Goal: Information Seeking & Learning: Learn about a topic

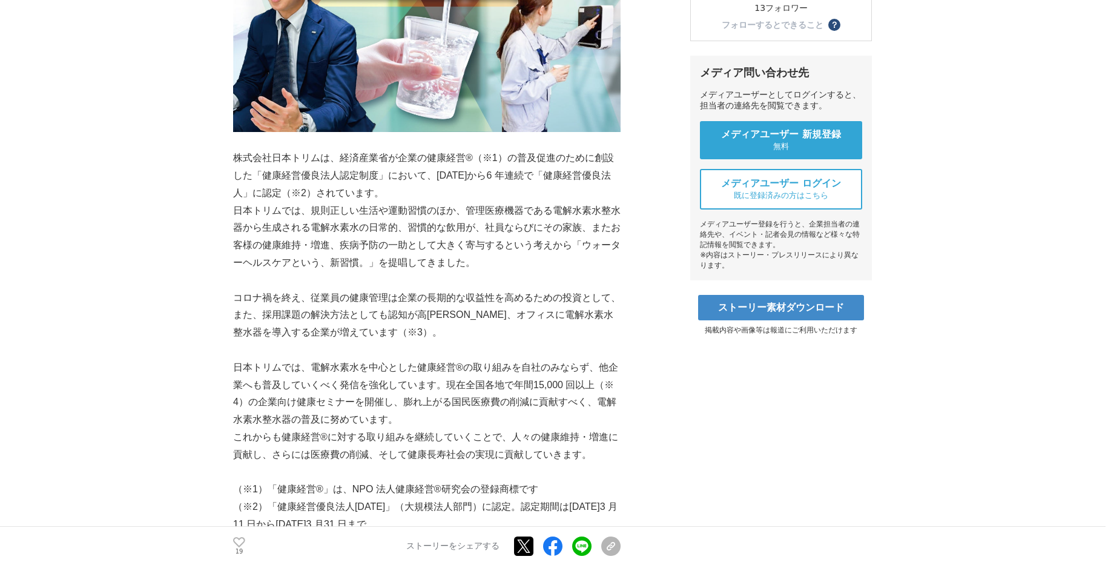
scroll to position [303, 0]
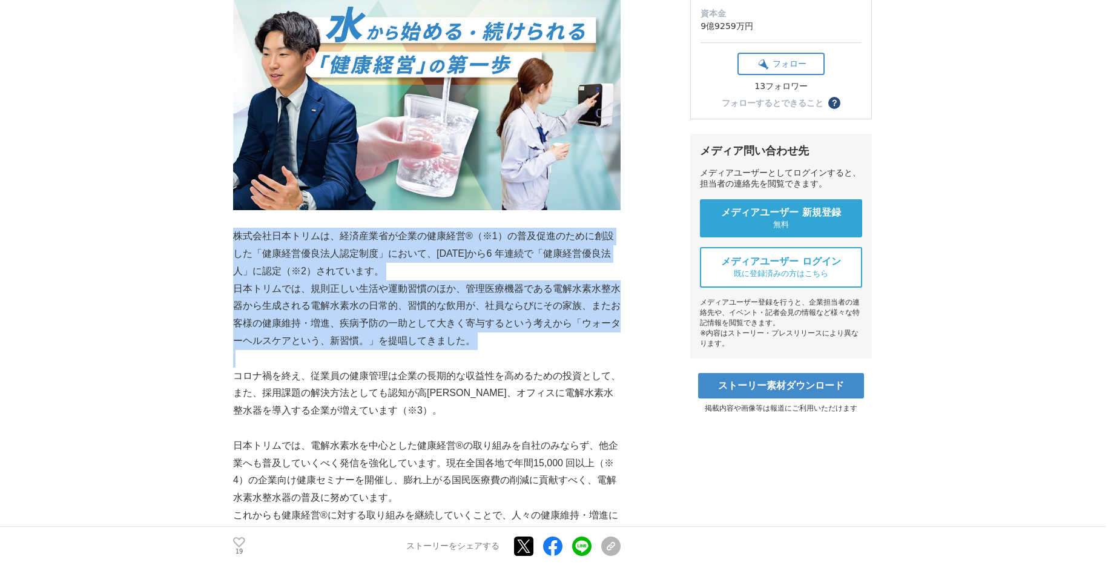
drag, startPoint x: 236, startPoint y: 236, endPoint x: 533, endPoint y: 350, distance: 318.6
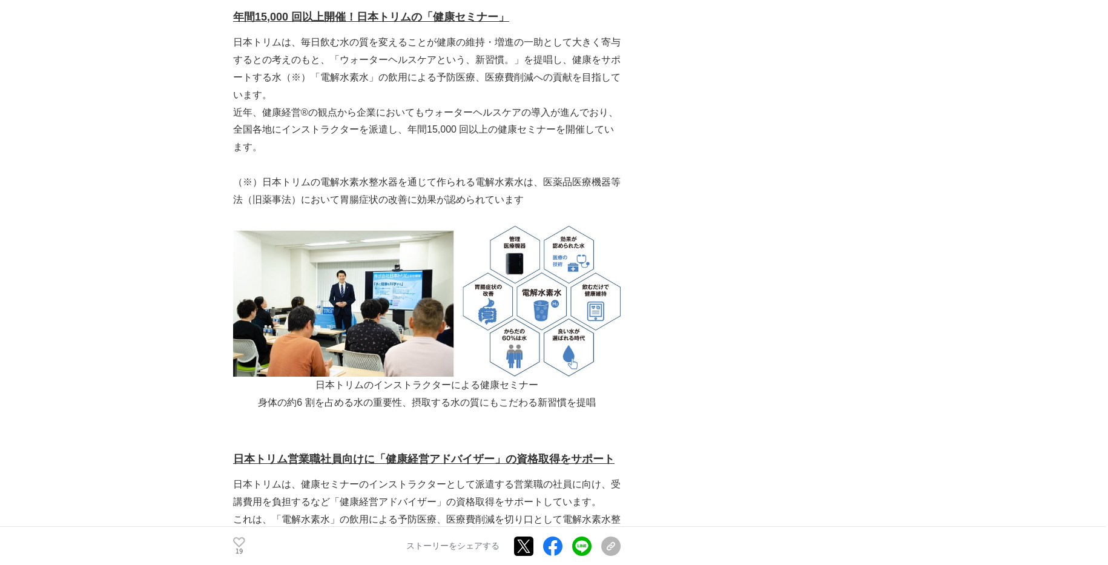
scroll to position [1938, 0]
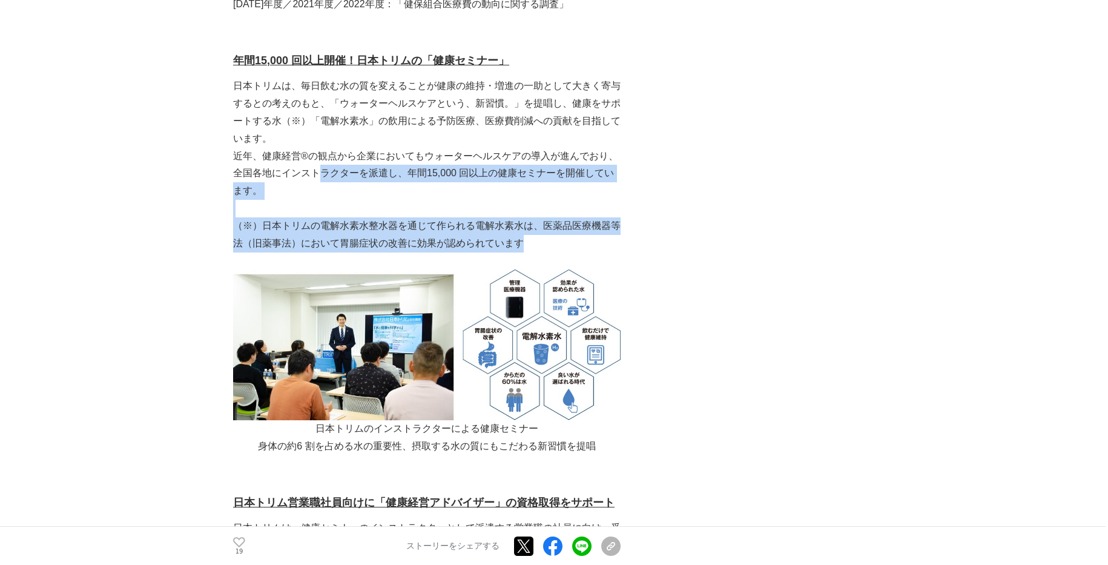
drag, startPoint x: 520, startPoint y: 156, endPoint x: 299, endPoint y: 102, distance: 227.5
click at [418, 148] on p "近年、健康経営®の観点から企業においてもウォーターヘルスケアの導⼊が進んでおり、全国各地にインストラクターを派遣し、年間15,000 回以上の健康セミナーを開…" at bounding box center [427, 174] width 388 height 52
click at [610, 148] on p "近年、健康経営®の観点から企業においてもウォーターヘルスケアの導⼊が進んでおり、全国各地にインストラクターを派遣し、年間15,000 回以上の健康セミナーを開…" at bounding box center [427, 174] width 388 height 52
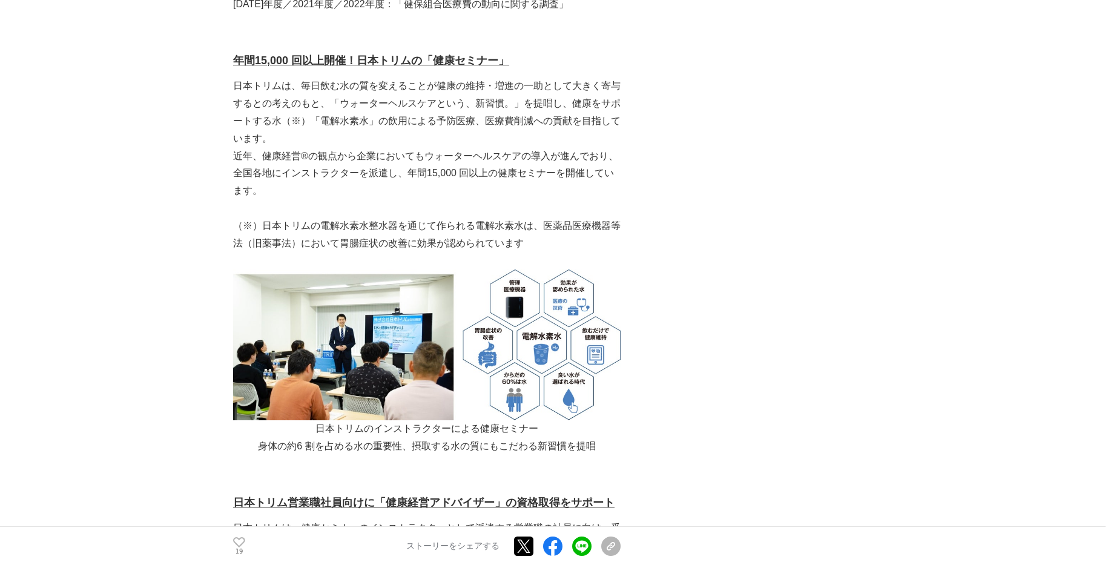
click at [567, 148] on p "近年、健康経営®の観点から企業においてもウォーターヘルスケアの導⼊が進んでおり、全国各地にインストラクターを派遣し、年間15,000 回以上の健康セミナーを開…" at bounding box center [427, 174] width 388 height 52
click at [590, 148] on p "近年、健康経営®の観点から企業においてもウォーターヘルスケアの導⼊が進んでおり、全国各地にインストラクターを派遣し、年間15,000 回以上の健康セミナーを開…" at bounding box center [427, 174] width 388 height 52
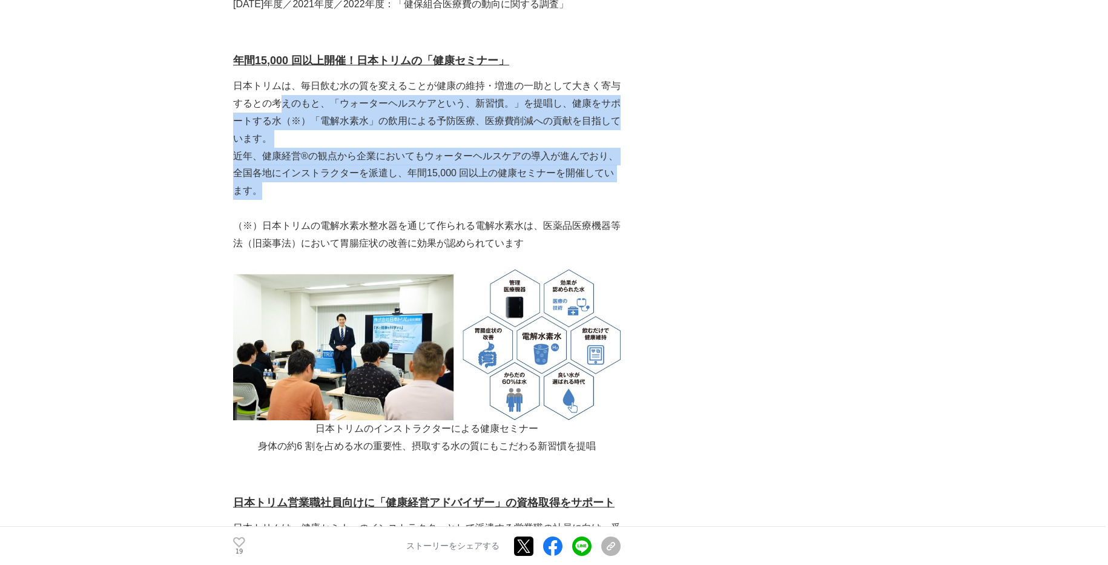
drag, startPoint x: 589, startPoint y: 107, endPoint x: 279, endPoint y: 54, distance: 314.6
drag, startPoint x: 279, startPoint y: 54, endPoint x: 279, endPoint y: 47, distance: 7.3
click at [279, 78] on p "⽇本トリムは、毎⽇飲む⽔の質を変えることが健康の維持・増進の⼀助として⼤きく寄与するとの考えのもと、「ウォーターヘルスケアという、新習慣。」を提唱し、健康をサ…" at bounding box center [427, 113] width 388 height 70
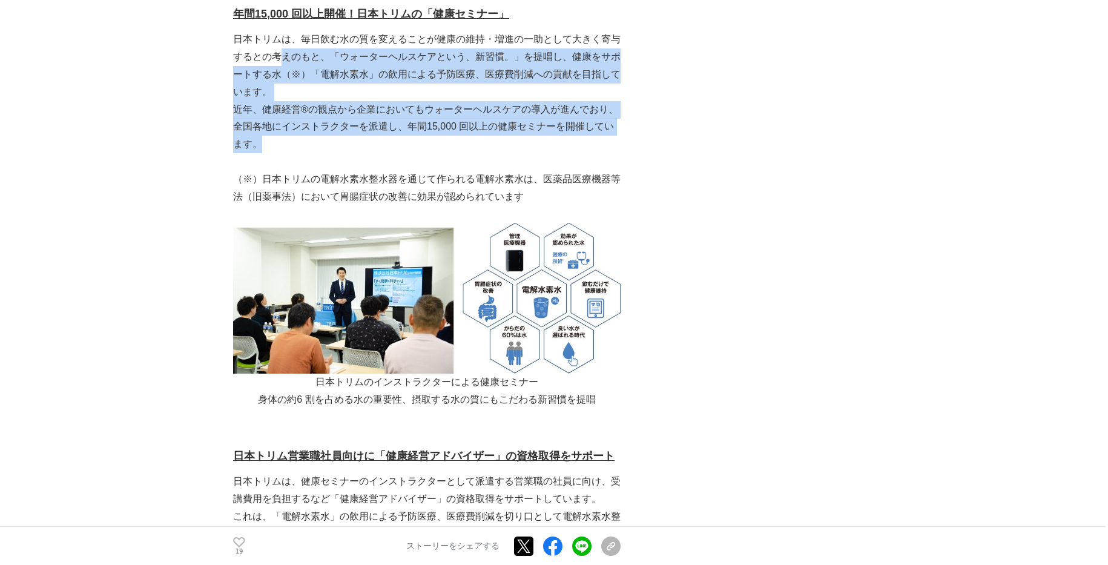
scroll to position [1998, 0]
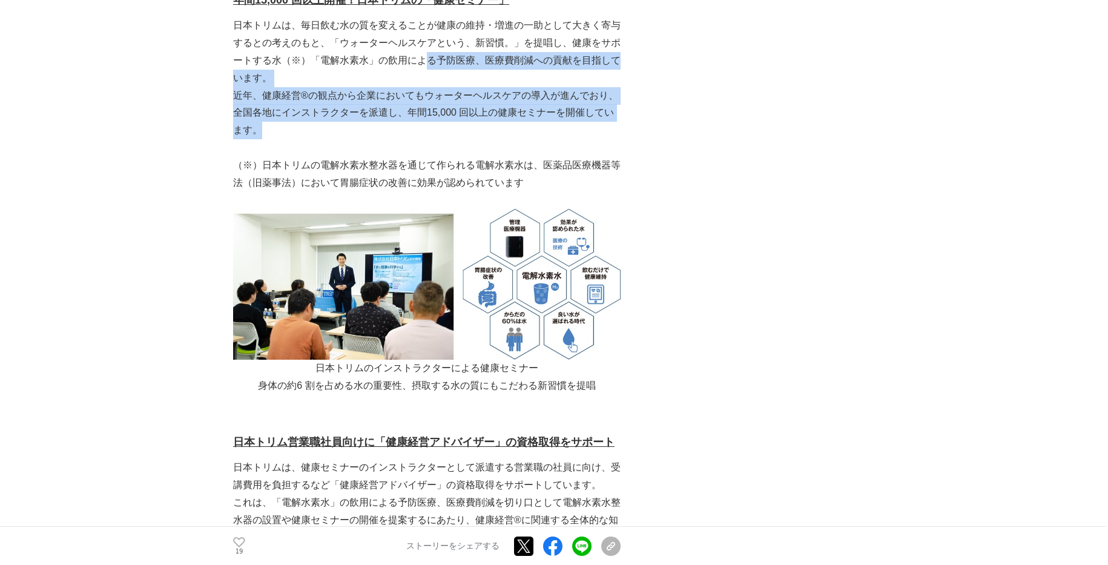
drag, startPoint x: 586, startPoint y: 48, endPoint x: 341, endPoint y: 28, distance: 246.0
click at [337, 87] on p "近年、健康経営®の観点から企業においてもウォーターヘルスケアの導⼊が進んでおり、全国各地にインストラクターを派遣し、年間15,000 回以上の健康セミナーを開…" at bounding box center [427, 113] width 388 height 52
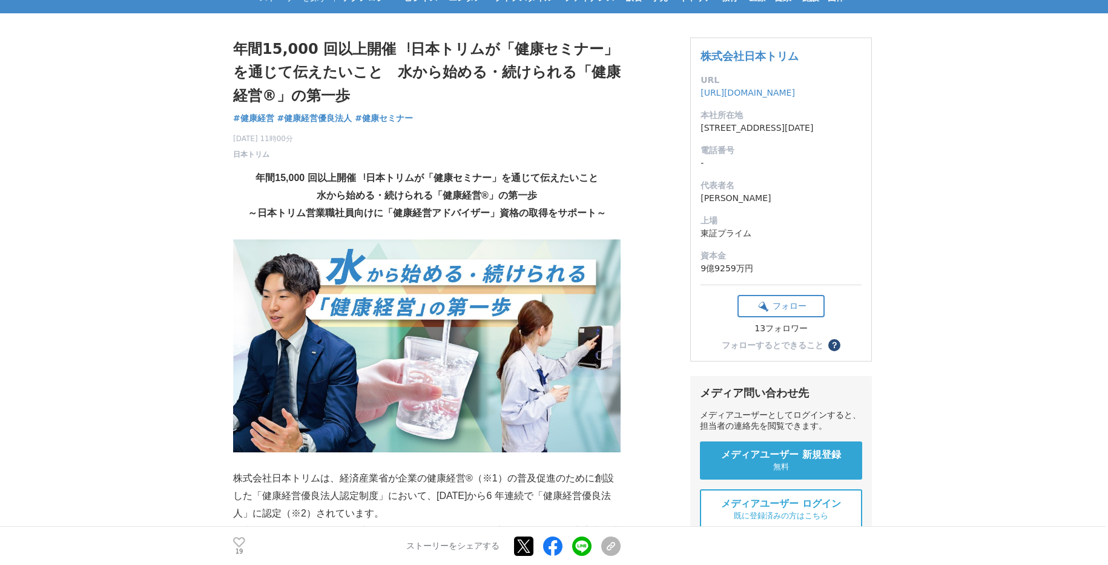
scroll to position [0, 0]
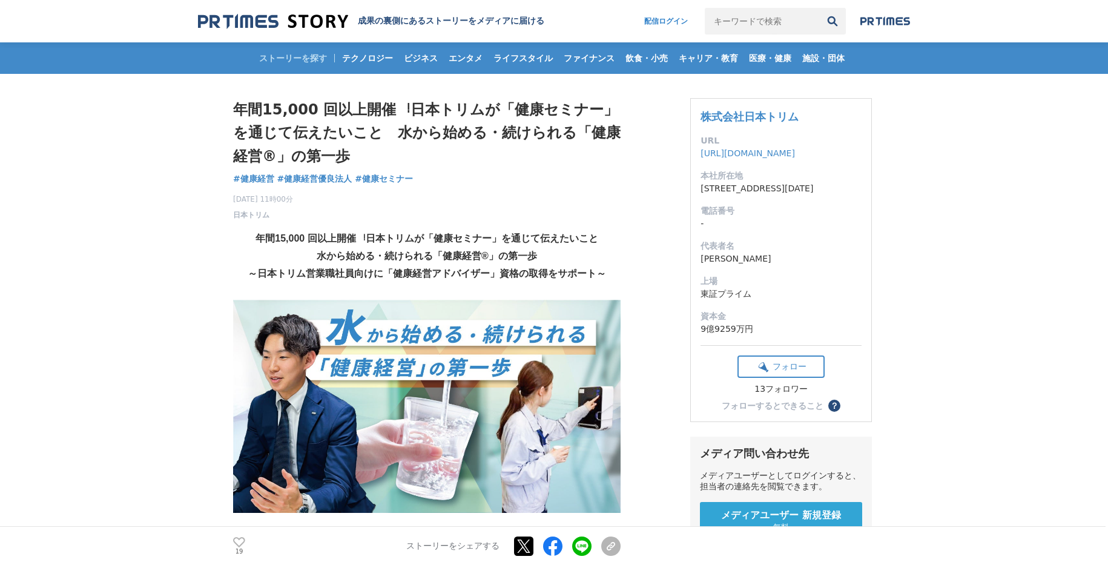
click at [261, 209] on p "2025年4月25日 11時00分 日本トリム" at bounding box center [263, 207] width 60 height 27
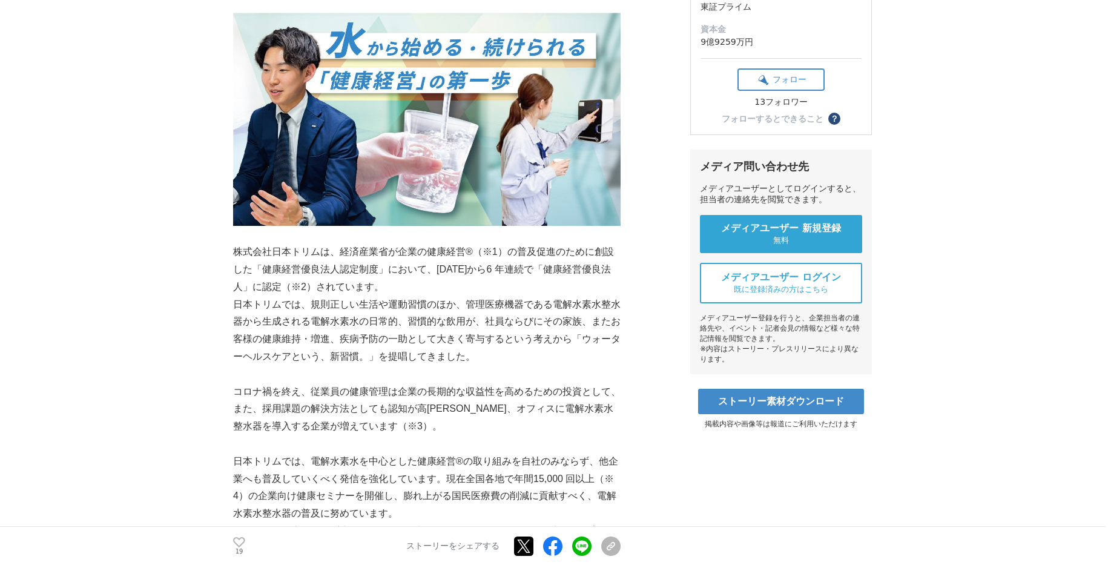
scroll to position [303, 0]
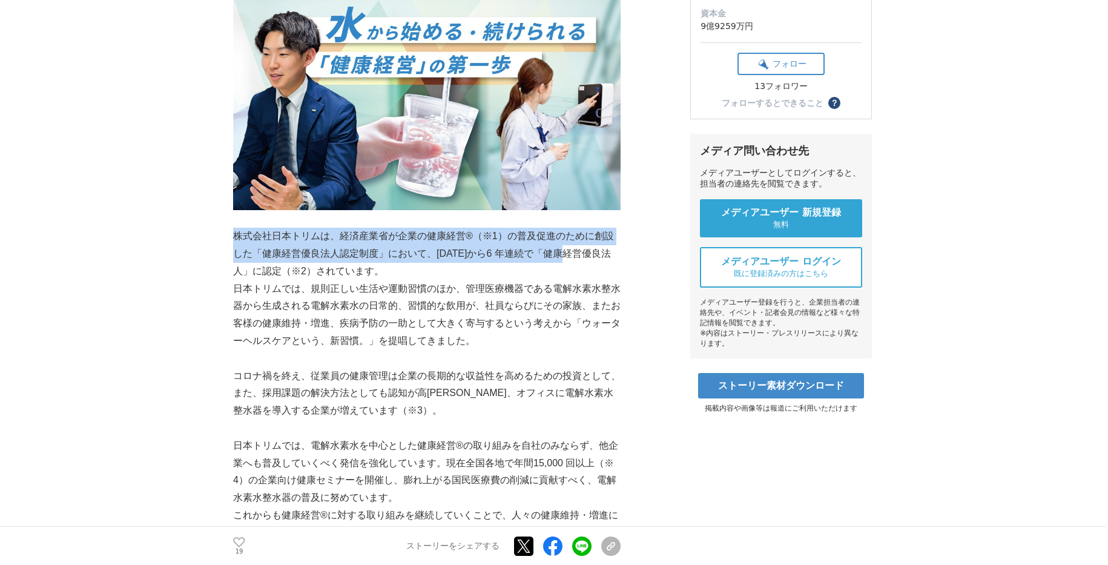
drag, startPoint x: 234, startPoint y: 236, endPoint x: 520, endPoint y: 253, distance: 286.4
click at [520, 253] on p "株式会社⽇本トリムは、経済産業省が企業の健康経営®（※1）の普及促進のために創設した「健康経営優良法⼈認定制度」において、[DATE]から6 年連続で「健康経…" at bounding box center [427, 254] width 388 height 52
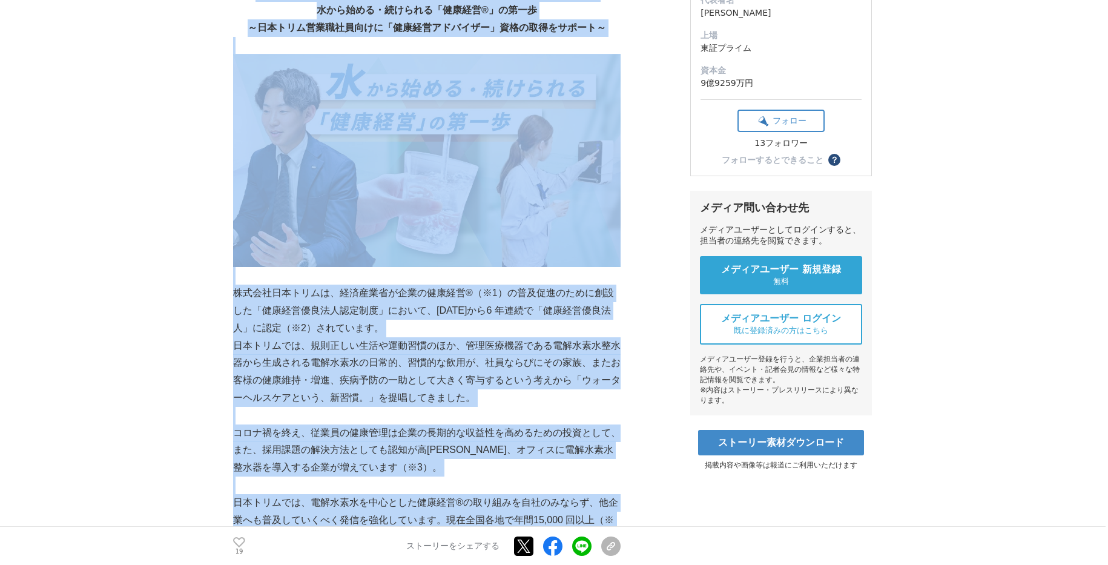
scroll to position [276, 0]
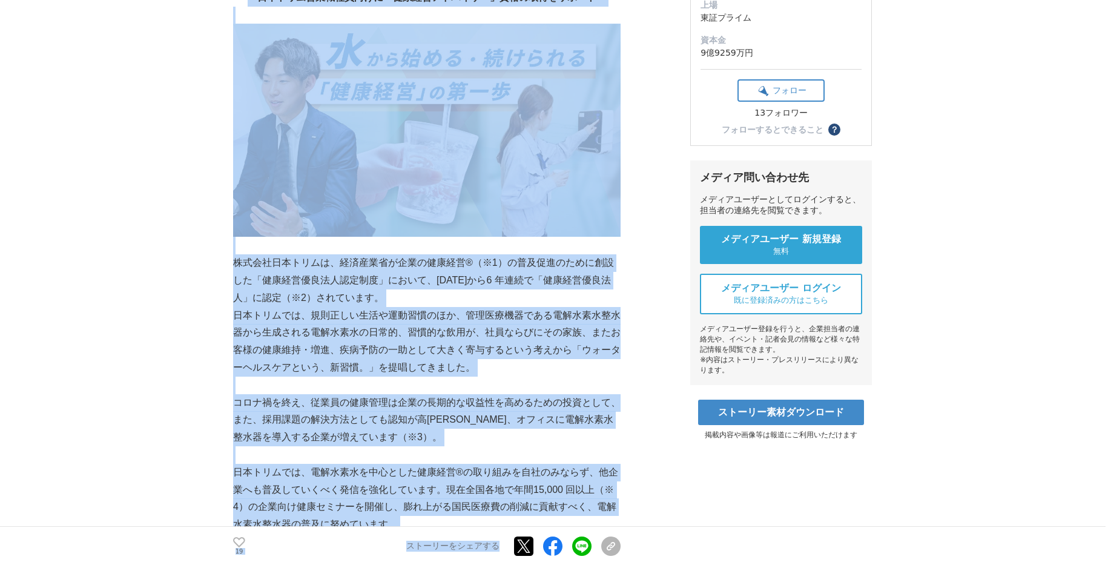
drag, startPoint x: 239, startPoint y: 106, endPoint x: 532, endPoint y: 556, distance: 537.0
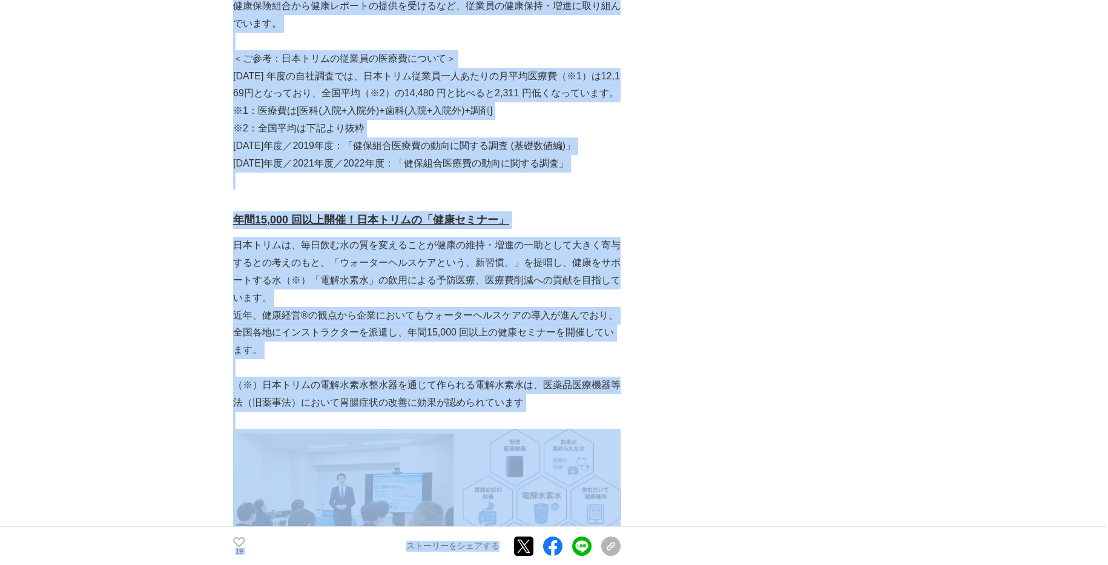
scroll to position [1729, 0]
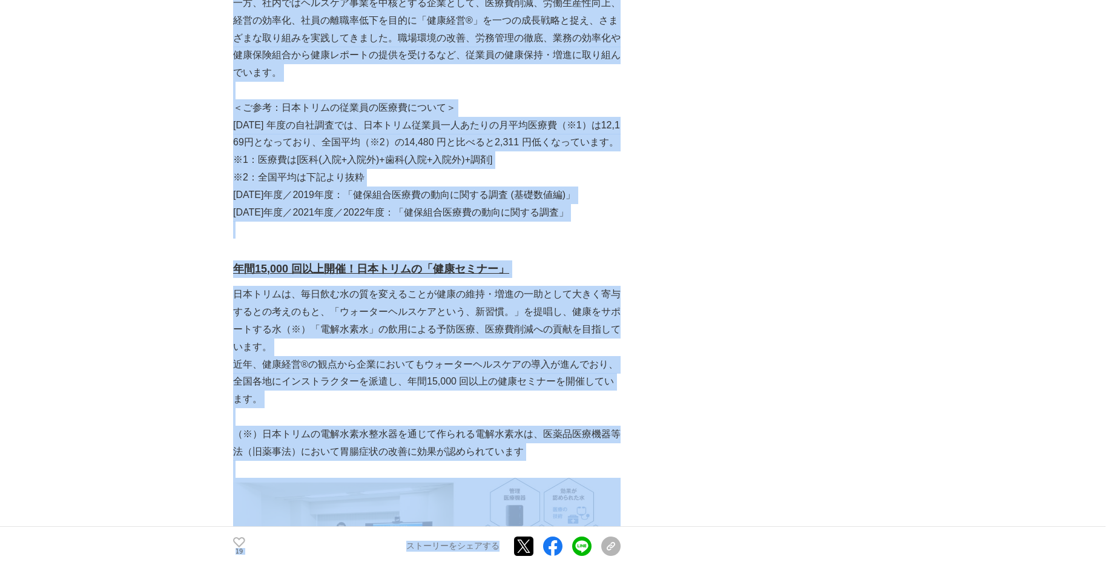
copy section "年間15,000 回以上開催︕⽇本トリムが「健康セミナー」を通じて伝えたいこと　⽔から始める・続けられる「健康経営®」の第⼀歩 健康経営 #健康経営 #健康経…"
